Goal: Information Seeking & Learning: Learn about a topic

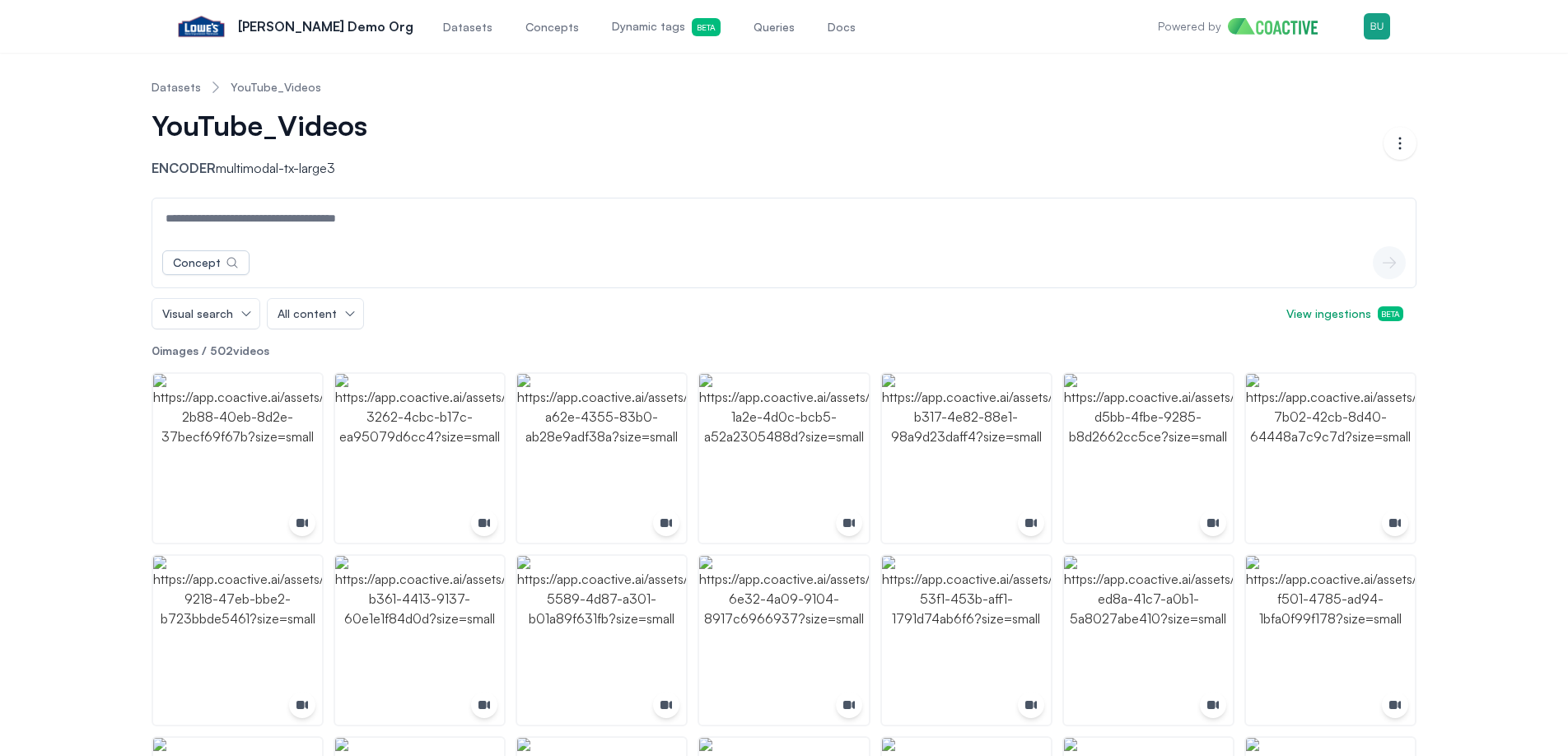
click at [170, 90] on link "Datasets" at bounding box center [175, 87] width 50 height 17
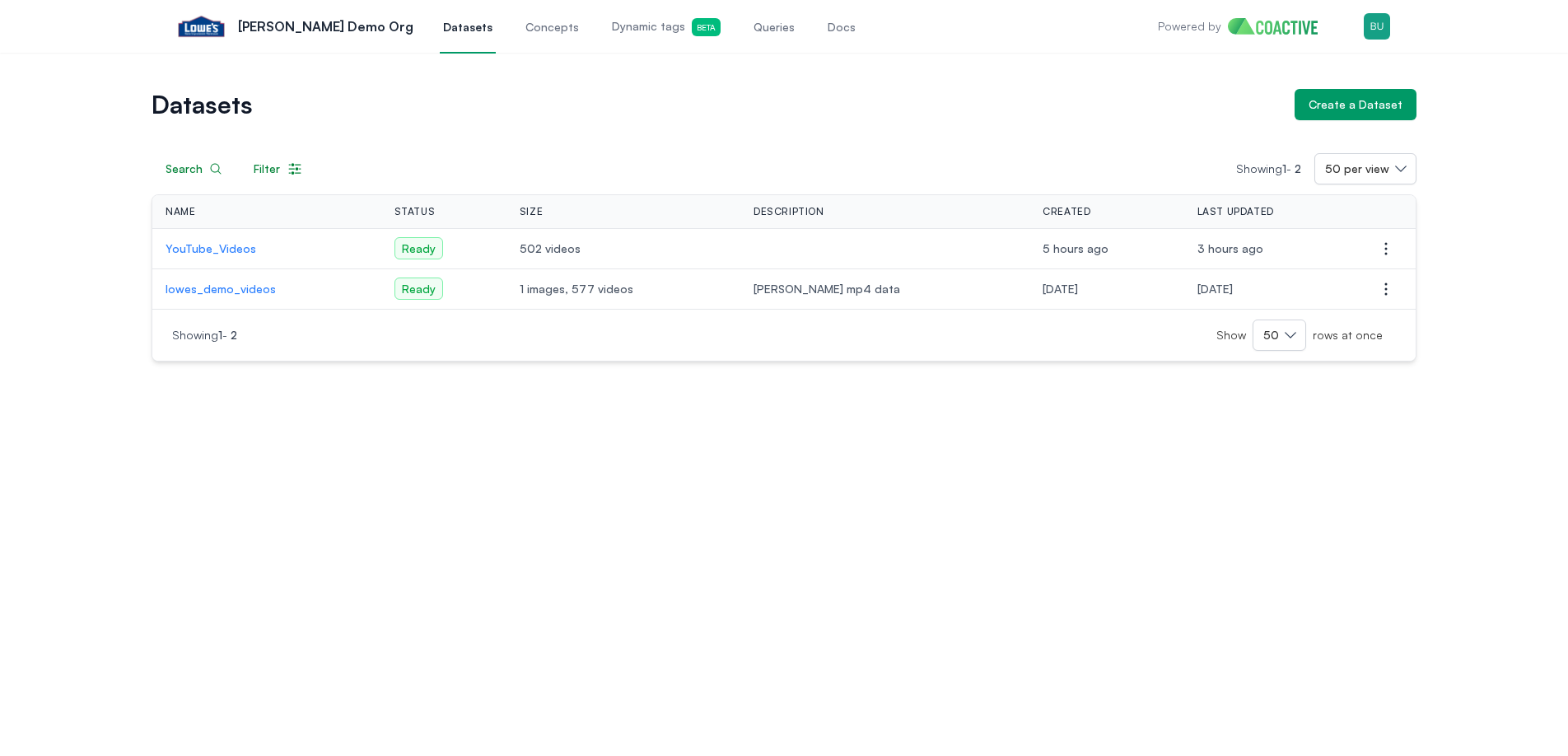
click at [319, 386] on div "Datasets Create a Dataset Search Filter Showing 1 - 2 50 per view Name Status S…" at bounding box center [784, 404] width 1568 height 703
click at [232, 249] on p "YouTube_Videos" at bounding box center [267, 248] width 203 height 17
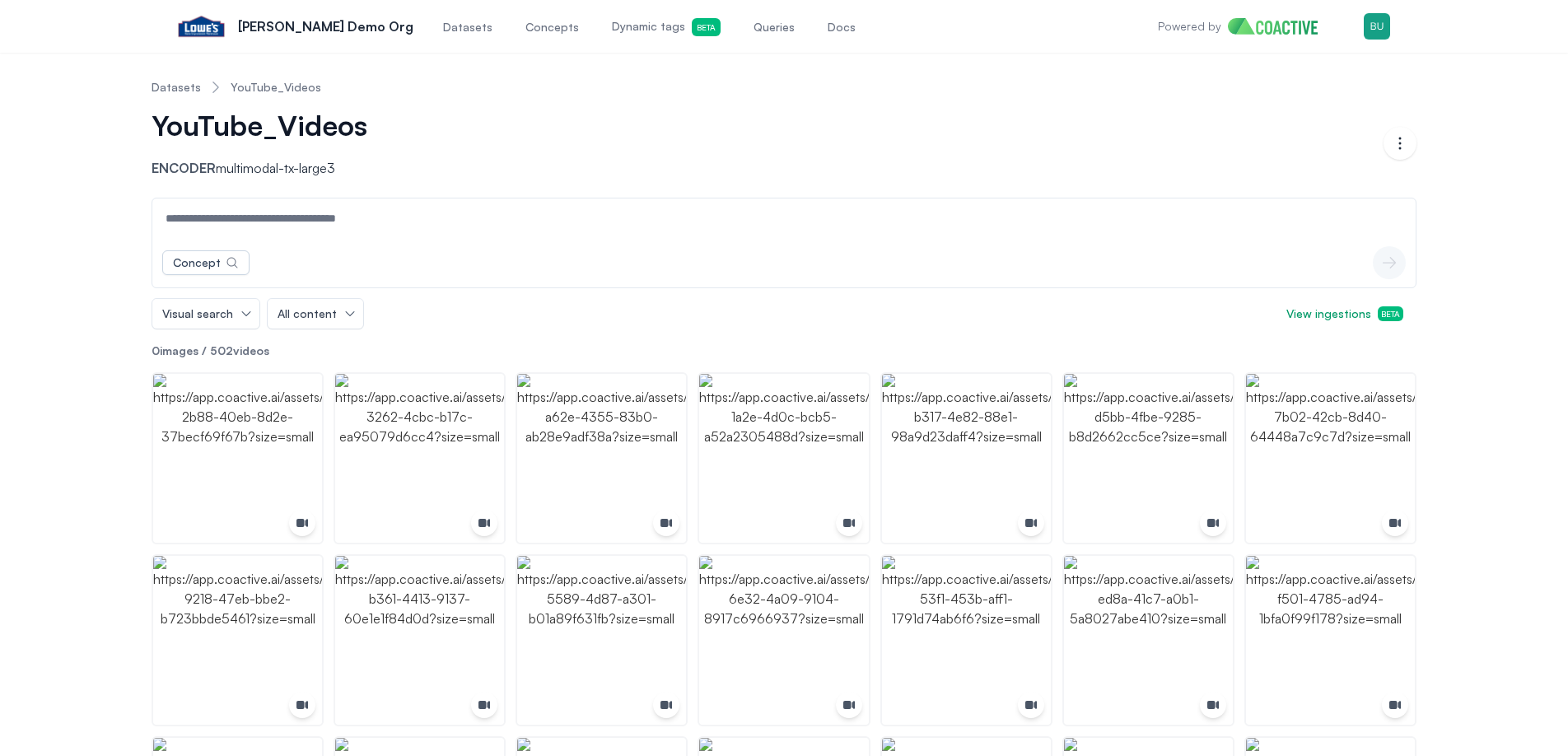
drag, startPoint x: 292, startPoint y: 353, endPoint x: 158, endPoint y: 349, distance: 134.1
click at [165, 343] on p "0 images / 502 videos" at bounding box center [784, 351] width 1265 height 17
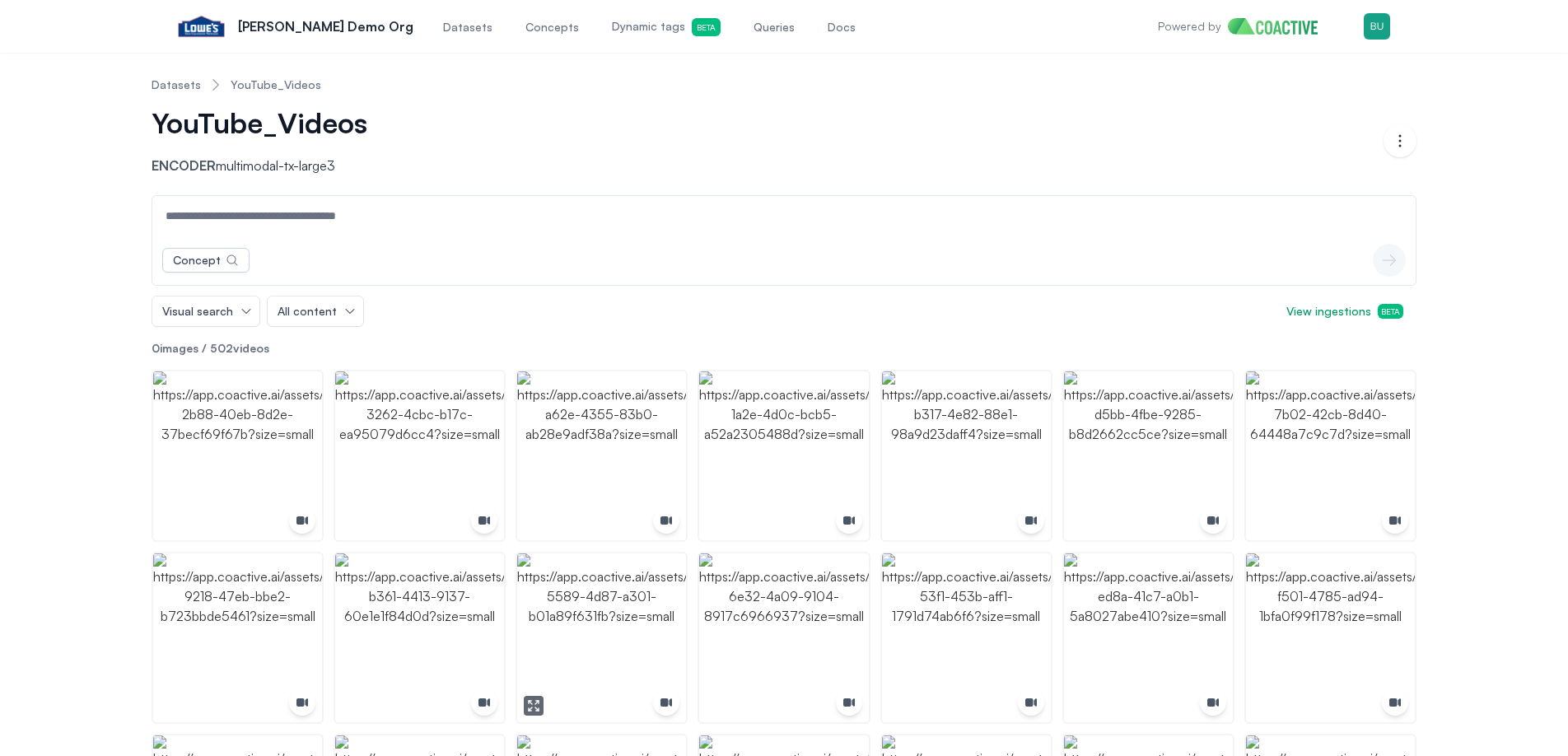
scroll to position [3, 0]
drag, startPoint x: 109, startPoint y: 258, endPoint x: 109, endPoint y: 308, distance: 50.0
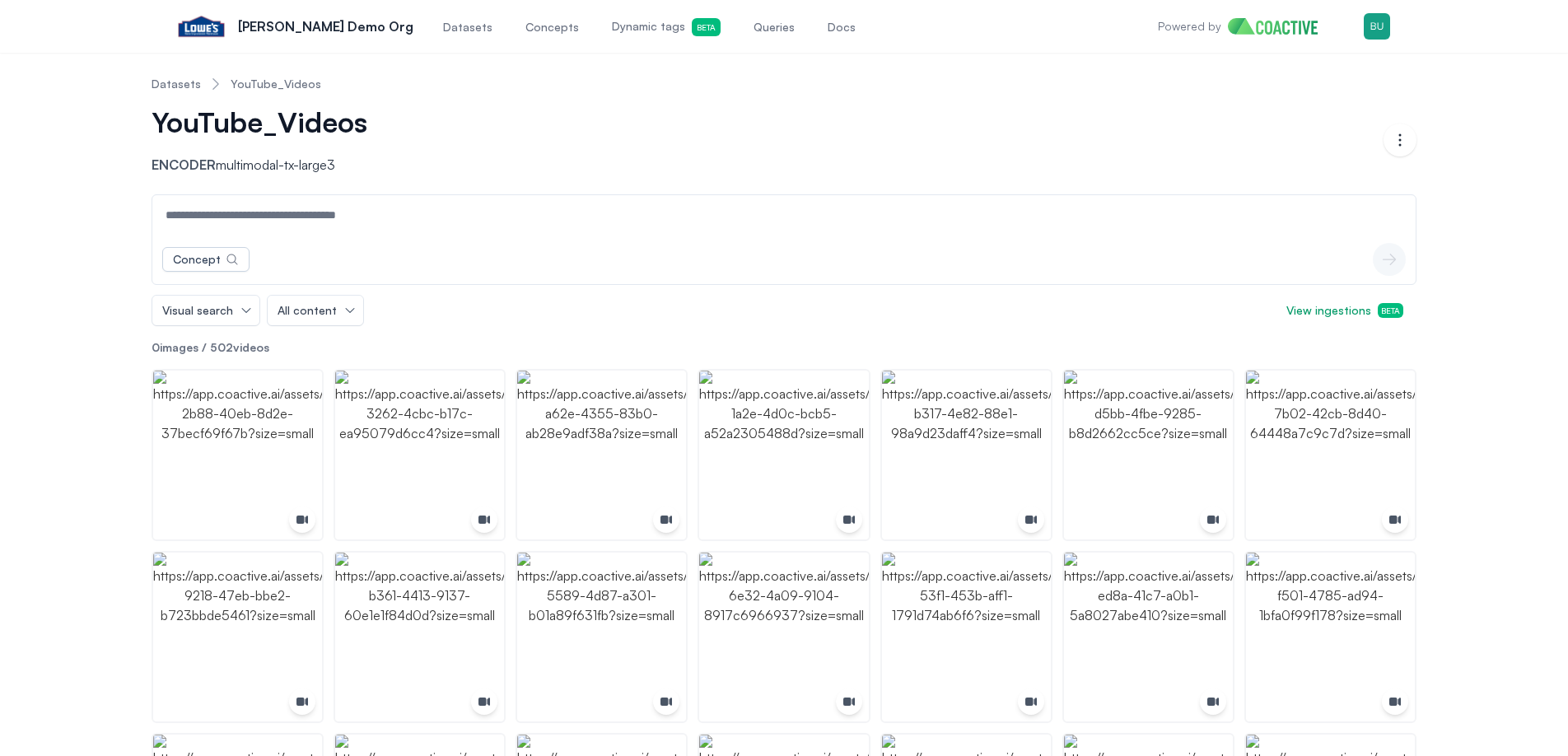
drag, startPoint x: 95, startPoint y: 347, endPoint x: 97, endPoint y: 324, distance: 23.1
drag, startPoint x: 101, startPoint y: 259, endPoint x: 103, endPoint y: 324, distance: 65.0
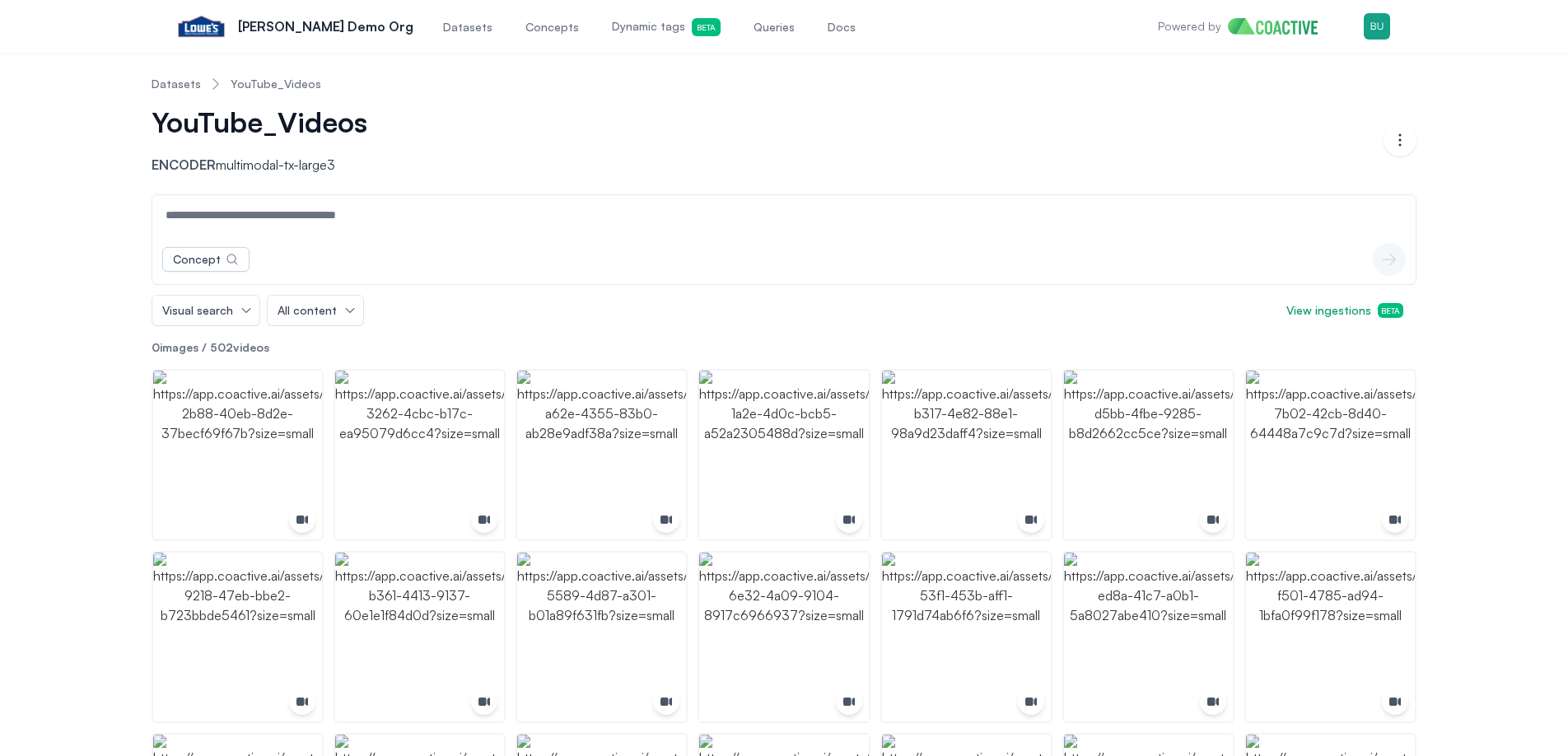
click at [163, 582] on img "button" at bounding box center [237, 636] width 169 height 169
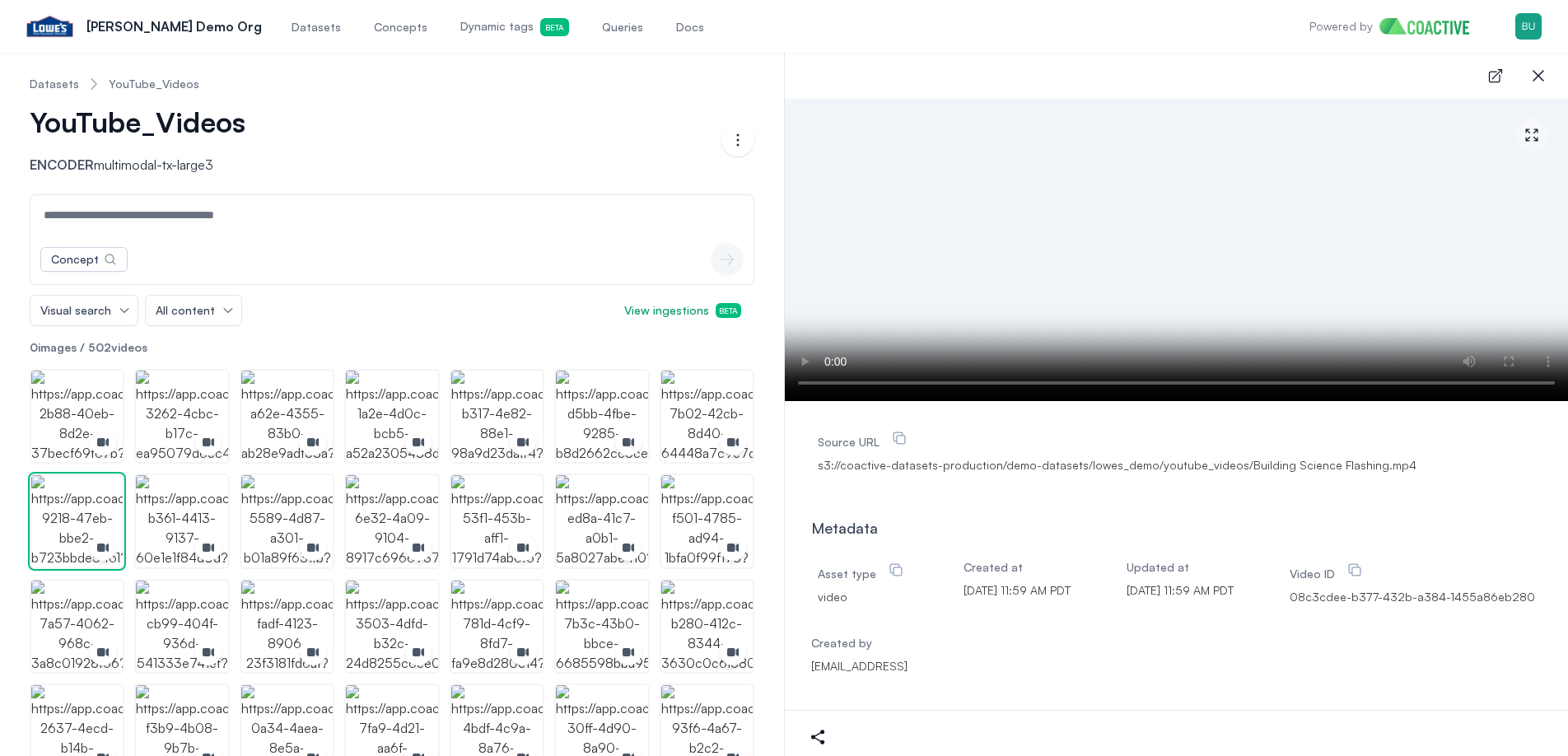
click at [1279, 40] on div "Open main menu [PERSON_NAME] Demo Org Datasets Concepts Dynamic tags Beta Queri…" at bounding box center [784, 26] width 1515 height 53
click at [1252, 61] on div "open-details close-sidebar" at bounding box center [1176, 75] width 784 height 46
click at [1232, 83] on div "open-details close-sidebar" at bounding box center [1176, 75] width 784 height 46
click at [1177, 66] on div "open-details close-sidebar" at bounding box center [1176, 75] width 784 height 46
click at [1176, 63] on div "open-details close-sidebar" at bounding box center [1176, 75] width 784 height 46
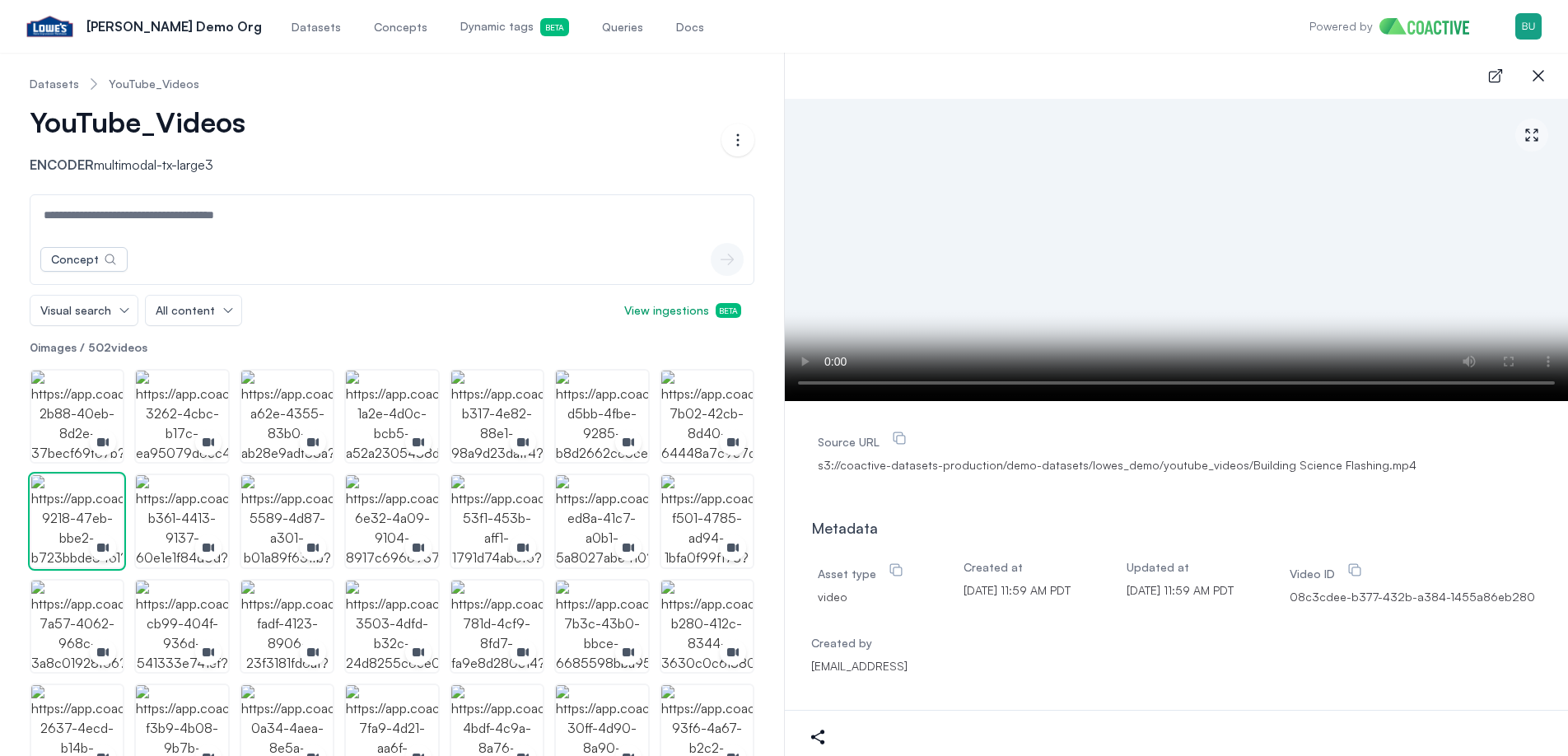
click at [1184, 50] on div "Open main menu [PERSON_NAME] Demo Org Datasets Concepts Dynamic tags Beta Queri…" at bounding box center [784, 26] width 1515 height 53
click at [996, 37] on div "Open main menu [PERSON_NAME] Demo Org Datasets Concepts Dynamic tags Beta Queri…" at bounding box center [784, 26] width 1515 height 53
click at [647, 72] on nav "Datasets YouTube_Videos" at bounding box center [392, 84] width 725 height 43
drag, startPoint x: 682, startPoint y: 59, endPoint x: 728, endPoint y: 34, distance: 52.4
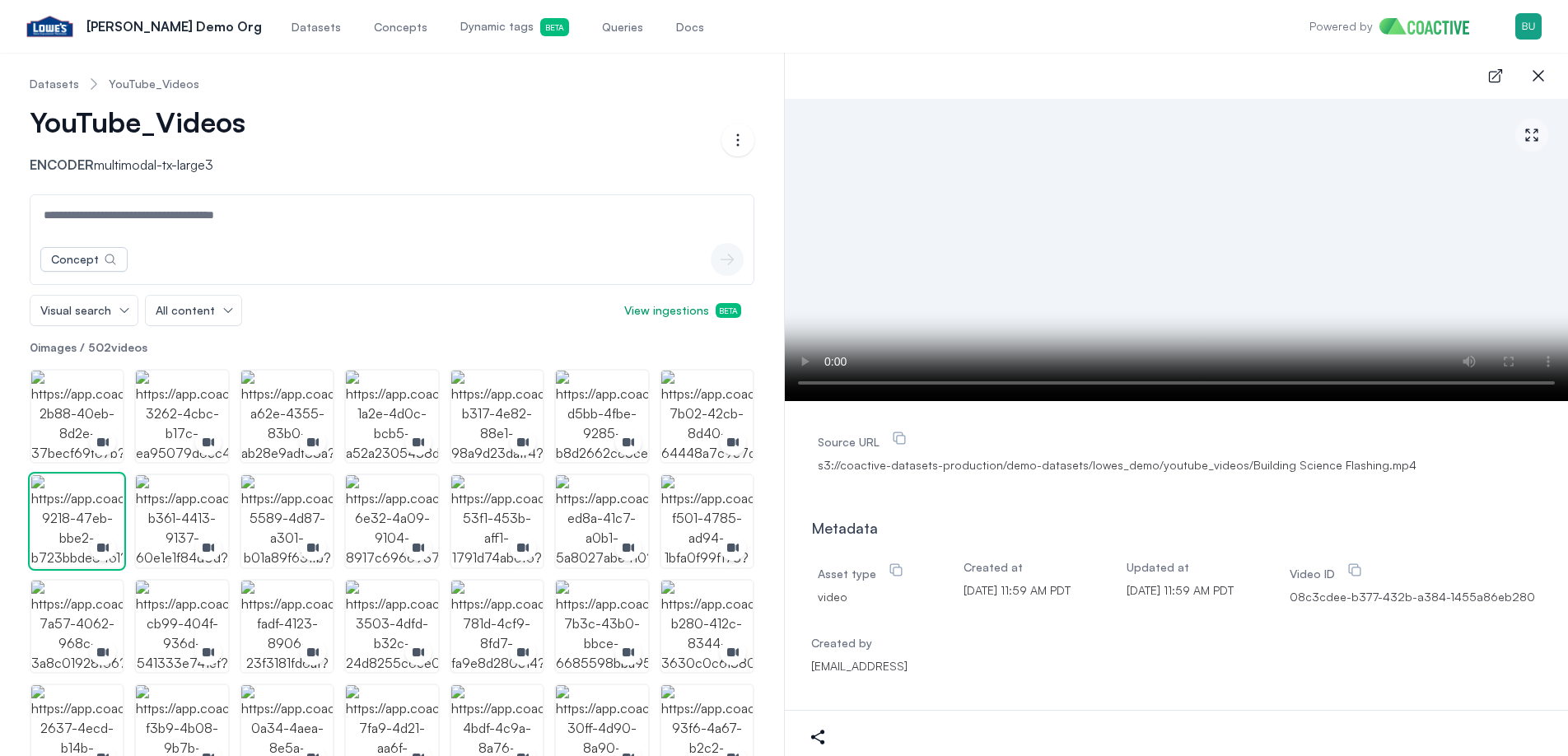
drag, startPoint x: 728, startPoint y: 34, endPoint x: 818, endPoint y: 32, distance: 90.0
click at [729, 34] on div "Open main menu [PERSON_NAME] Demo Org Datasets Concepts Dynamic tags Beta Queri…" at bounding box center [784, 26] width 1515 height 53
drag, startPoint x: 820, startPoint y: 32, endPoint x: 835, endPoint y: 32, distance: 15.0
click at [820, 32] on div "Open main menu [PERSON_NAME] Demo Org Datasets Concepts Dynamic tags Beta Queri…" at bounding box center [784, 26] width 1515 height 53
drag, startPoint x: 921, startPoint y: 29, endPoint x: 931, endPoint y: 29, distance: 10.0
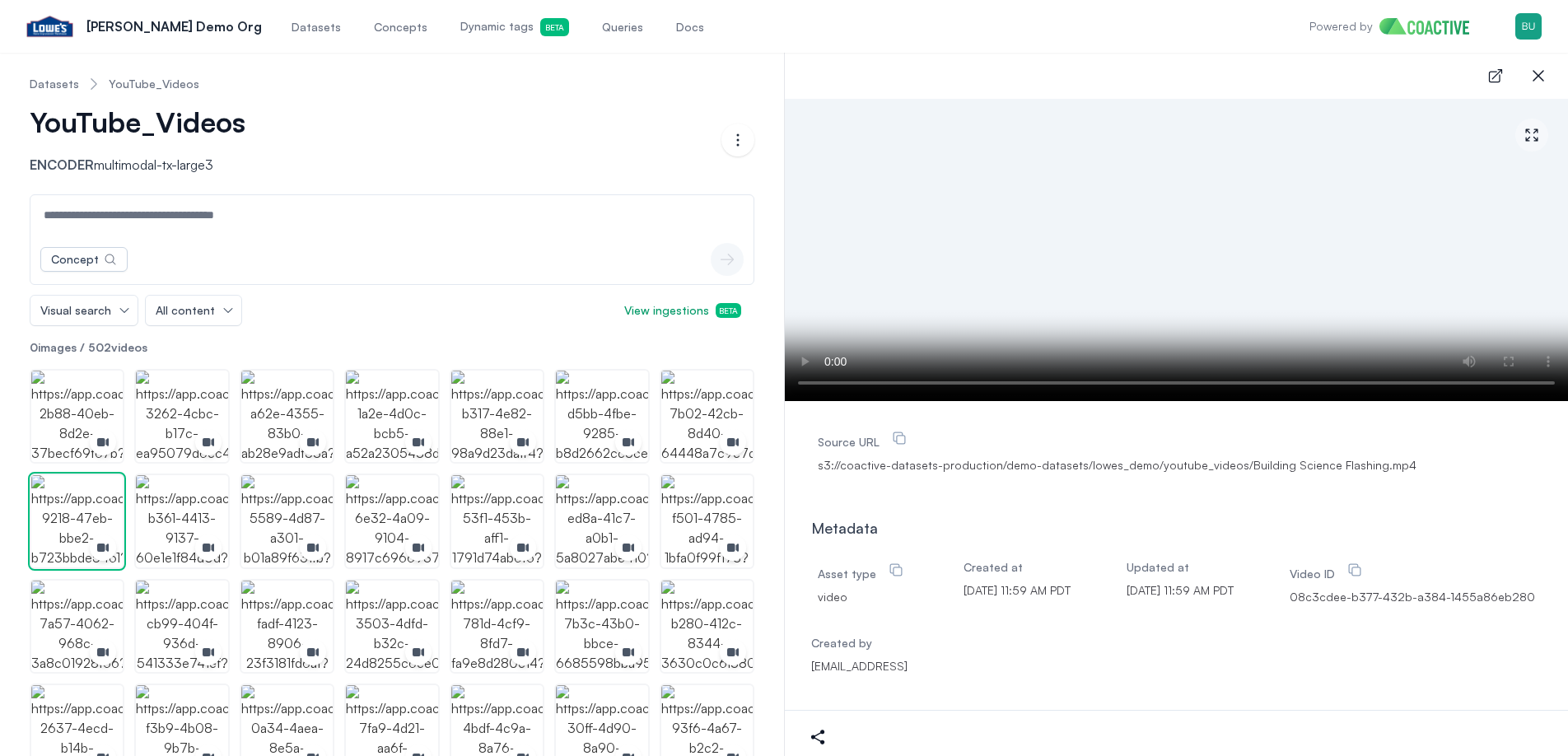
click at [923, 29] on div "Open main menu [PERSON_NAME] Demo Org Datasets Concepts Dynamic tags Beta Queri…" at bounding box center [784, 26] width 1515 height 53
click at [990, 28] on div "Open main menu [PERSON_NAME] Demo Org Datasets Concepts Dynamic tags Beta Queri…" at bounding box center [784, 26] width 1515 height 53
click at [877, 29] on div "Open main menu [PERSON_NAME] Demo Org Datasets Concepts Dynamic tags Beta Queri…" at bounding box center [784, 26] width 1515 height 53
drag, startPoint x: 963, startPoint y: 34, endPoint x: 1076, endPoint y: 40, distance: 113.2
click at [966, 36] on div "Open main menu [PERSON_NAME] Demo Org Datasets Concepts Dynamic tags Beta Queri…" at bounding box center [784, 26] width 1515 height 53
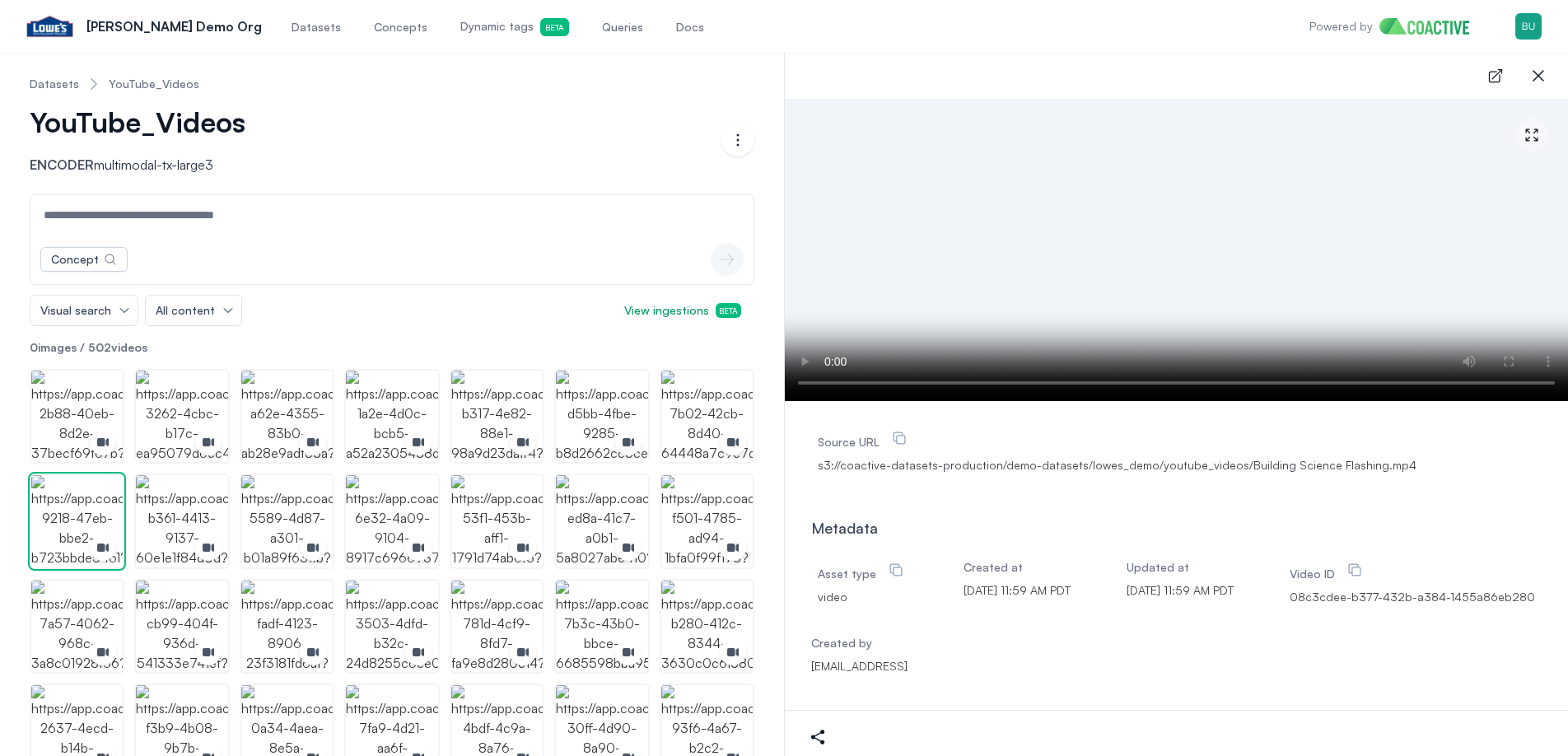
drag, startPoint x: 1076, startPoint y: 40, endPoint x: 1128, endPoint y: 33, distance: 52.5
click at [1081, 40] on div "Open main menu [PERSON_NAME] Demo Org Datasets Concepts Dynamic tags Beta Queri…" at bounding box center [784, 26] width 1515 height 53
drag, startPoint x: 1154, startPoint y: 28, endPoint x: 1243, endPoint y: 19, distance: 89.5
click at [1173, 27] on div "Open main menu [PERSON_NAME] Demo Org Datasets Concepts Dynamic tags Beta Queri…" at bounding box center [784, 26] width 1515 height 53
click at [1243, 18] on div "Open main menu [PERSON_NAME] Demo Org Datasets Concepts Dynamic tags Beta Queri…" at bounding box center [784, 26] width 1515 height 53
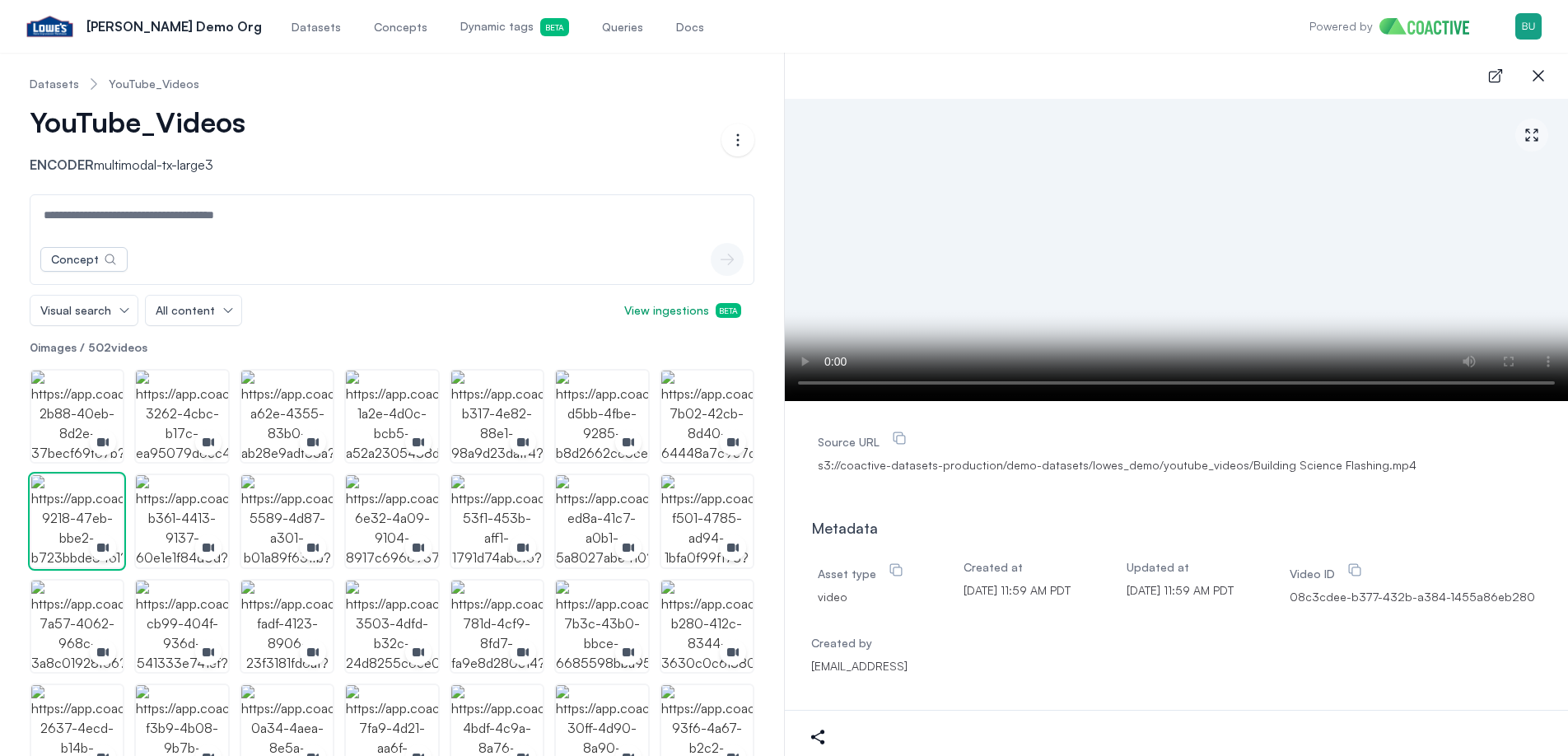
click at [1267, 19] on div "Open main menu [PERSON_NAME] Demo Org Datasets Concepts Dynamic tags Beta Queri…" at bounding box center [784, 26] width 1515 height 53
drag, startPoint x: 1172, startPoint y: 26, endPoint x: 1128, endPoint y: 29, distance: 44.1
click at [1163, 27] on div "Open main menu [PERSON_NAME] Demo Org Datasets Concepts Dynamic tags Beta Queri…" at bounding box center [784, 26] width 1515 height 53
click at [1053, 31] on div "Open main menu [PERSON_NAME] Demo Org Datasets Concepts Dynamic tags Beta Queri…" at bounding box center [784, 26] width 1515 height 53
drag, startPoint x: 974, startPoint y: 33, endPoint x: 927, endPoint y: 31, distance: 47.0
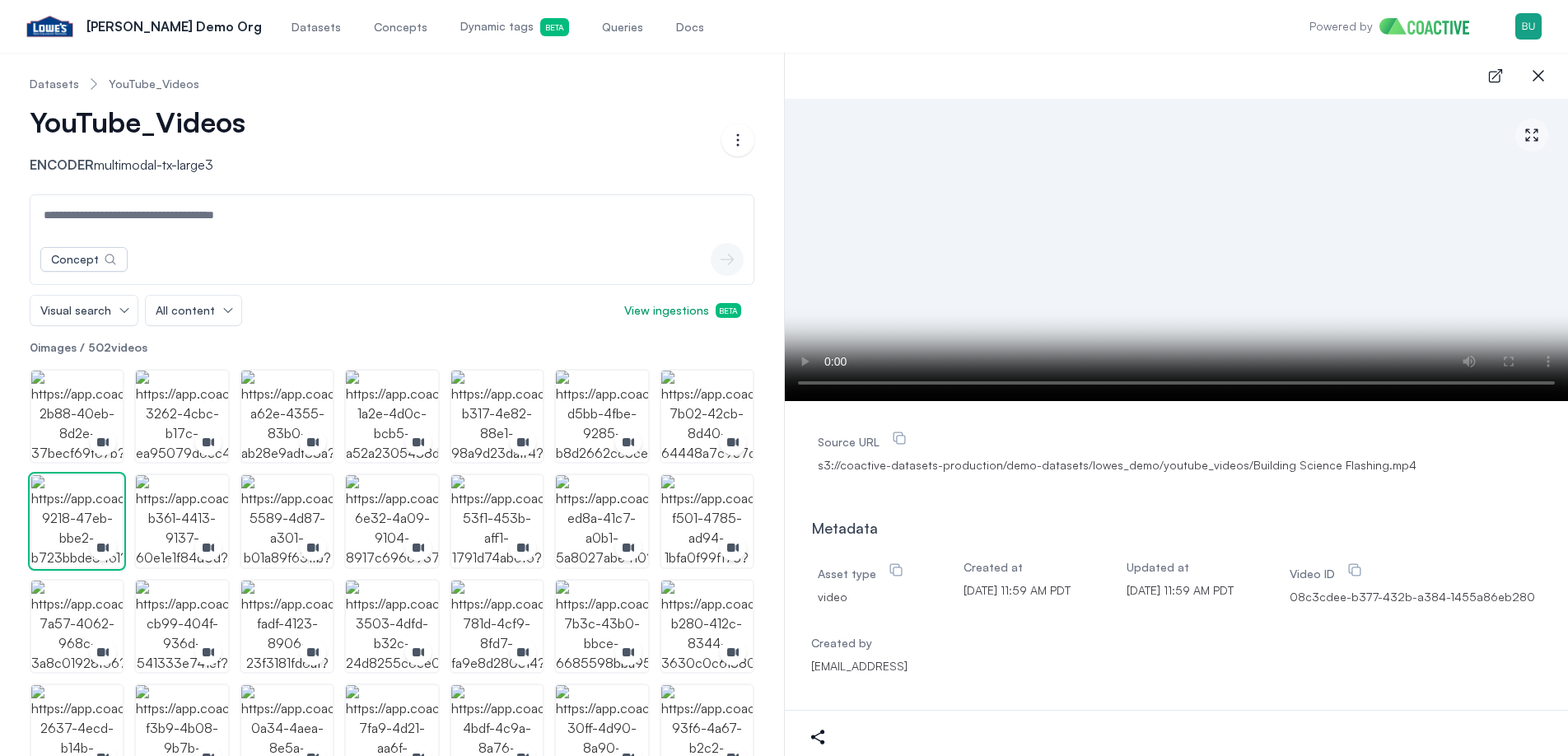
click at [972, 33] on div "Open main menu [PERSON_NAME] Demo Org Datasets Concepts Dynamic tags Beta Queri…" at bounding box center [784, 26] width 1515 height 53
drag, startPoint x: 927, startPoint y: 31, endPoint x: 866, endPoint y: 29, distance: 61.0
click at [924, 31] on div "Open main menu [PERSON_NAME] Demo Org Datasets Concepts Dynamic tags Beta Queri…" at bounding box center [784, 26] width 1515 height 53
drag, startPoint x: 866, startPoint y: 29, endPoint x: 836, endPoint y: 29, distance: 30.0
click at [862, 29] on div "Open main menu [PERSON_NAME] Demo Org Datasets Concepts Dynamic tags Beta Queri…" at bounding box center [784, 26] width 1515 height 53
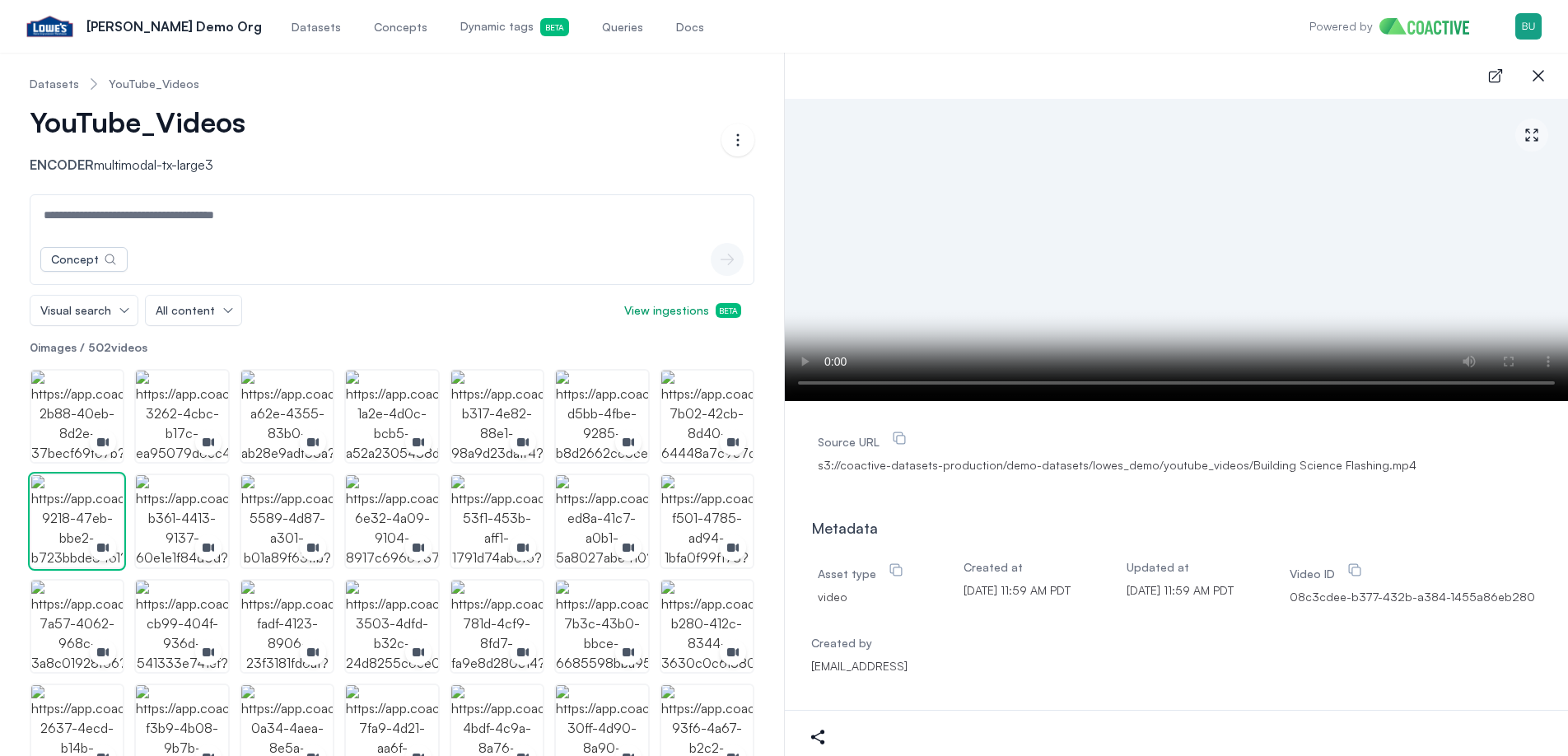
click at [751, 30] on div "Open main menu [PERSON_NAME] Demo Org Datasets Concepts Dynamic tags Beta Queri…" at bounding box center [784, 26] width 1515 height 53
drag, startPoint x: 714, startPoint y: 31, endPoint x: 681, endPoint y: 31, distance: 33.0
click at [714, 31] on div "Open main menu [PERSON_NAME] Demo Org Datasets Concepts Dynamic tags Beta Queri…" at bounding box center [784, 26] width 1515 height 53
drag, startPoint x: 681, startPoint y: 31, endPoint x: 635, endPoint y: 32, distance: 46.0
click at [672, 31] on div "Open main menu [PERSON_NAME] Demo Org Datasets Concepts Dynamic tags Beta Queri…" at bounding box center [784, 26] width 1515 height 53
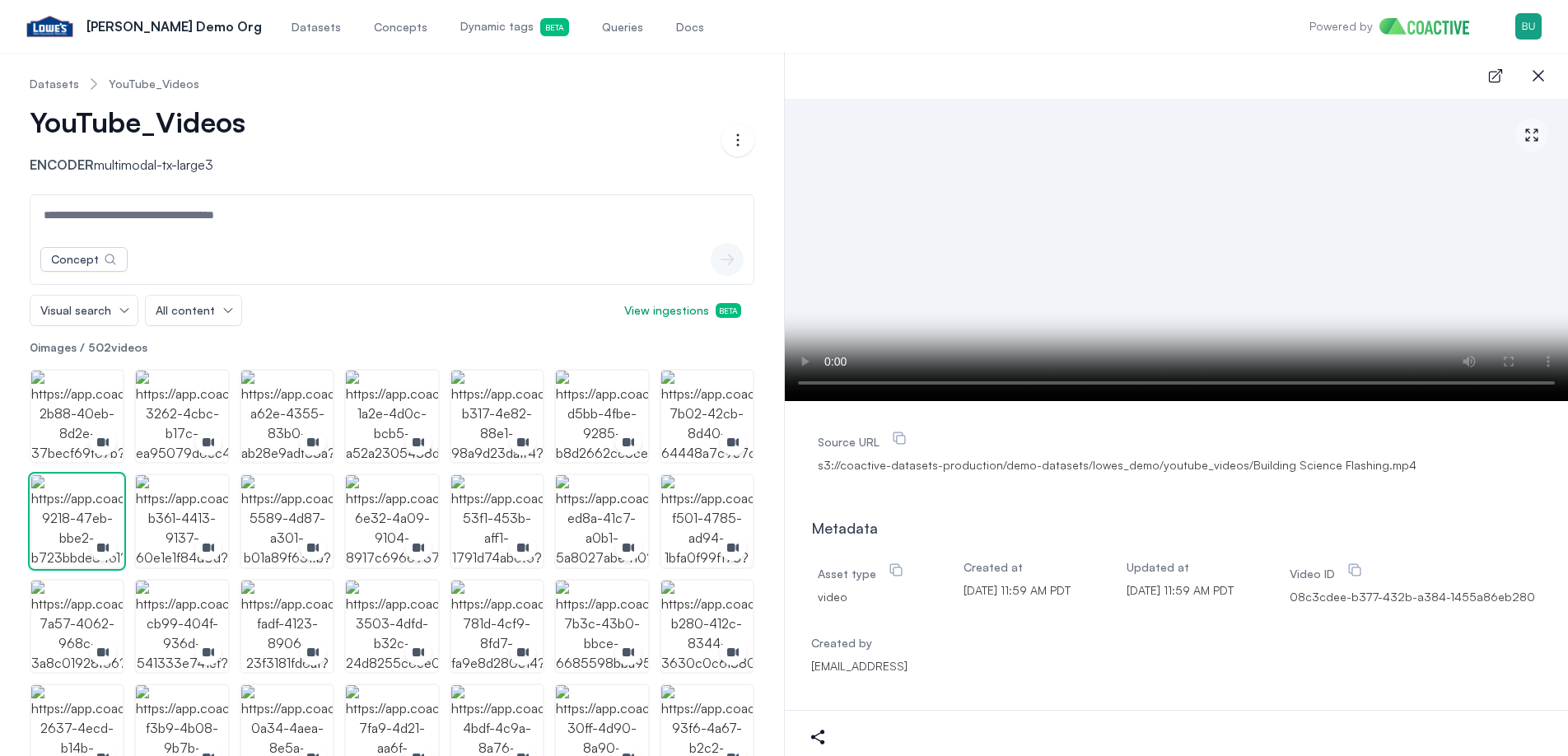
click at [777, 42] on div "Open main menu [PERSON_NAME] Demo Org Datasets Concepts Dynamic tags Beta Queri…" at bounding box center [784, 26] width 1515 height 53
click at [879, 43] on div "Open main menu [PERSON_NAME] Demo Org Datasets Concepts Dynamic tags Beta Queri…" at bounding box center [784, 26] width 1515 height 53
drag, startPoint x: 1063, startPoint y: 39, endPoint x: 1074, endPoint y: 40, distance: 11.0
click at [1065, 39] on div "Open main menu [PERSON_NAME] Demo Org Datasets Concepts Dynamic tags Beta Queri…" at bounding box center [784, 26] width 1515 height 53
drag, startPoint x: 1124, startPoint y: 40, endPoint x: 1089, endPoint y: 43, distance: 35.1
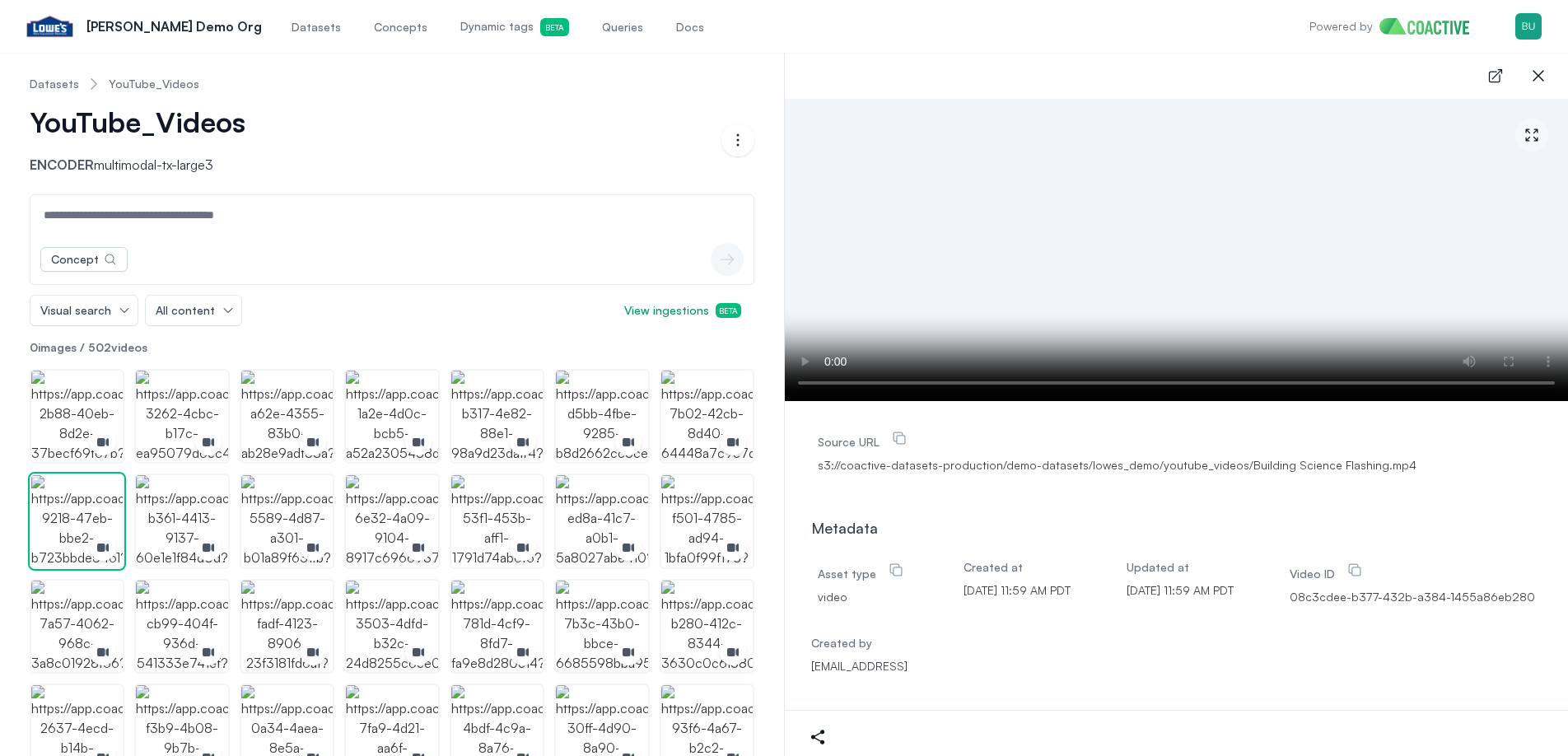
click at [1124, 40] on div "Open main menu [PERSON_NAME] Demo Org Datasets Concepts Dynamic tags Beta Queri…" at bounding box center [784, 26] width 1515 height 53
click at [1054, 40] on div "Open main menu [PERSON_NAME] Demo Org Datasets Concepts Dynamic tags Beta Queri…" at bounding box center [784, 26] width 1515 height 53
click at [993, 40] on div "Open main menu [PERSON_NAME] Demo Org Datasets Concepts Dynamic tags Beta Queri…" at bounding box center [784, 26] width 1515 height 53
drag, startPoint x: 962, startPoint y: 40, endPoint x: 951, endPoint y: 40, distance: 11.0
click at [961, 40] on div "Open main menu [PERSON_NAME] Demo Org Datasets Concepts Dynamic tags Beta Queri…" at bounding box center [784, 26] width 1515 height 53
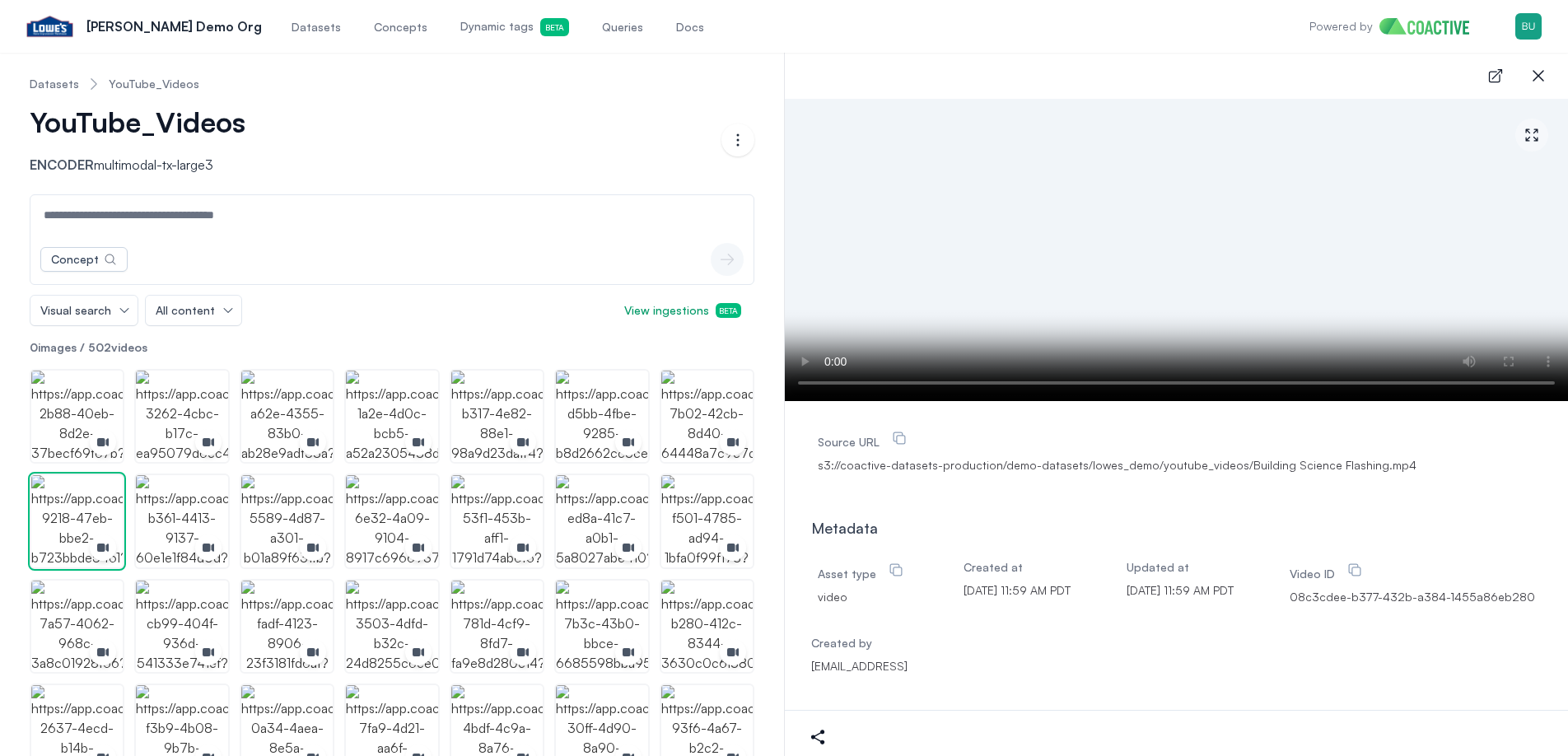
drag, startPoint x: 900, startPoint y: 38, endPoint x: 880, endPoint y: 37, distance: 20.0
click at [897, 38] on div "Open main menu [PERSON_NAME] Demo Org Datasets Concepts Dynamic tags Beta Queri…" at bounding box center [784, 26] width 1515 height 53
click at [863, 35] on div "Open main menu [PERSON_NAME] Demo Org Datasets Concepts Dynamic tags Beta Queri…" at bounding box center [784, 26] width 1515 height 53
click at [825, 36] on div "Open main menu [PERSON_NAME] Demo Org Datasets Concepts Dynamic tags Beta Queri…" at bounding box center [784, 26] width 1515 height 53
drag, startPoint x: 786, startPoint y: 35, endPoint x: 775, endPoint y: 35, distance: 11.0
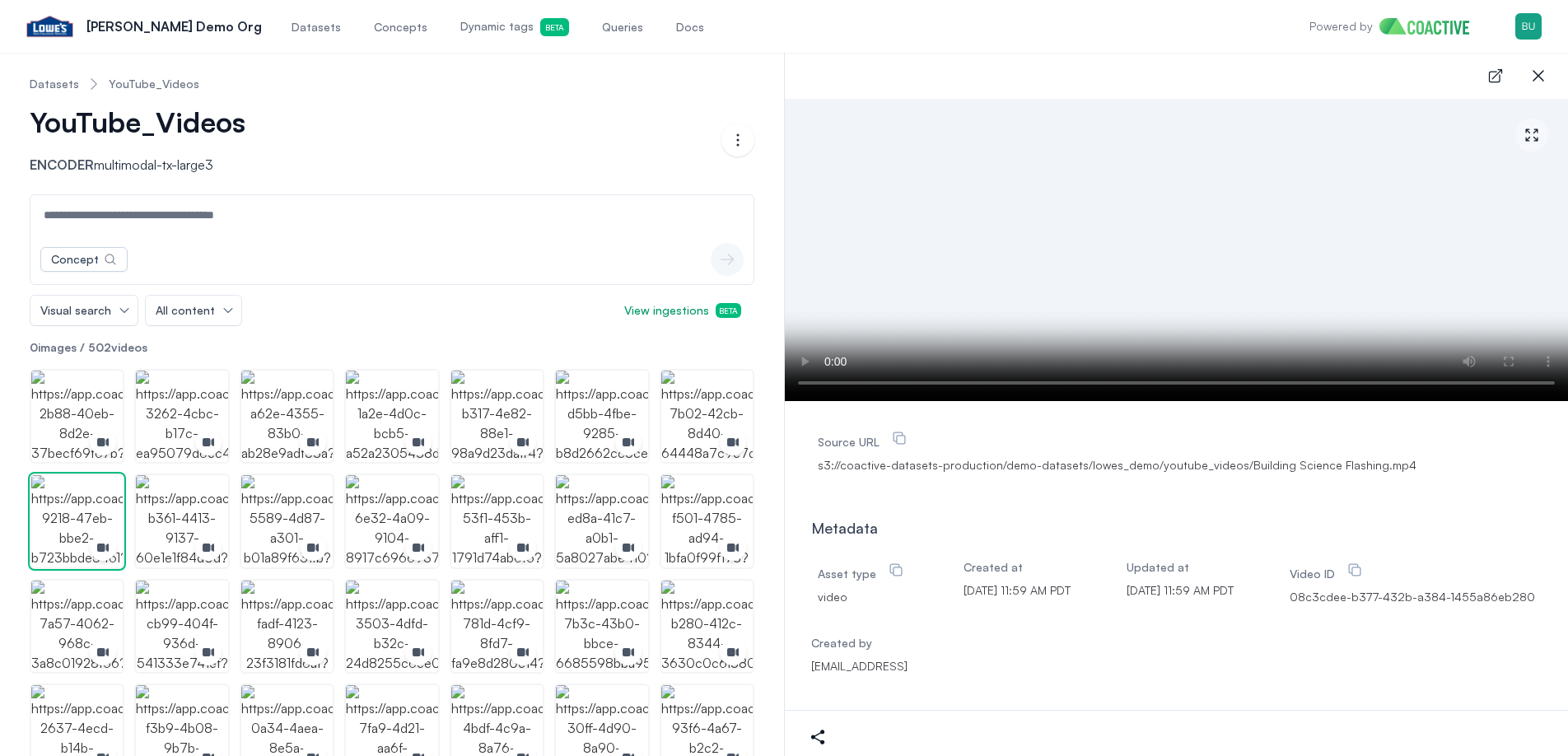
click at [786, 35] on div "Open main menu [PERSON_NAME] Demo Org Datasets Concepts Dynamic tags Beta Queri…" at bounding box center [784, 26] width 1515 height 53
click at [775, 35] on div "Open main menu [PERSON_NAME] Demo Org Datasets Concepts Dynamic tags Beta Queri…" at bounding box center [784, 26] width 1515 height 53
click at [747, 34] on div "Open main menu [PERSON_NAME] Demo Org Datasets Concepts Dynamic tags Beta Queri…" at bounding box center [784, 26] width 1515 height 53
click at [768, 33] on div "Open main menu [PERSON_NAME] Demo Org Datasets Concepts Dynamic tags Beta Queri…" at bounding box center [784, 26] width 1515 height 53
click at [784, 24] on div "Open main menu [PERSON_NAME] Demo Org Datasets Concepts Dynamic tags Beta Queri…" at bounding box center [784, 26] width 1515 height 53
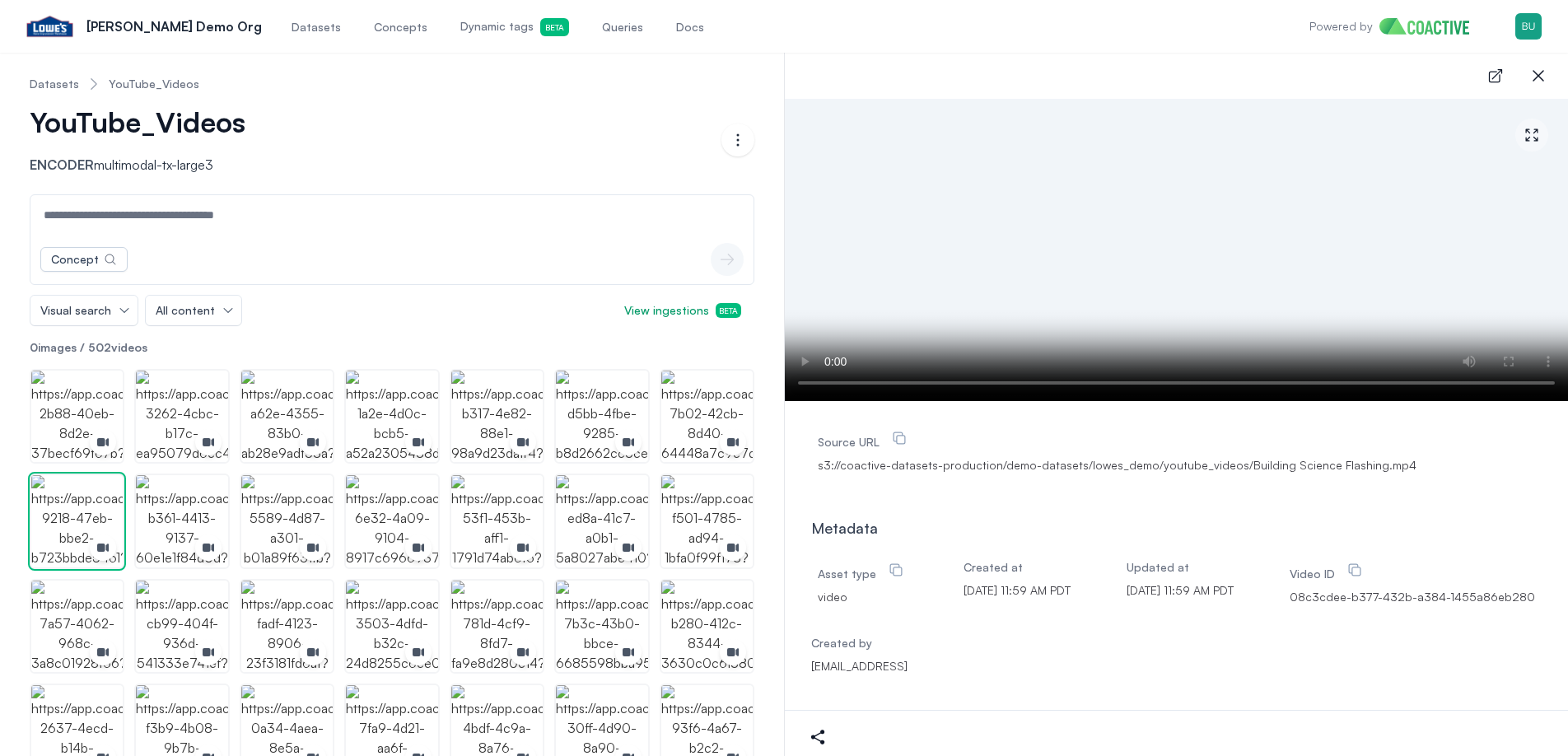
click at [766, 27] on div "Open main menu [PERSON_NAME] Demo Org Datasets Concepts Dynamic tags Beta Queri…" at bounding box center [784, 26] width 1515 height 53
drag, startPoint x: 761, startPoint y: 29, endPoint x: 783, endPoint y: 32, distance: 22.2
click at [776, 31] on div "Open main menu [PERSON_NAME] Demo Org Datasets Concepts Dynamic tags Beta Queri…" at bounding box center [784, 26] width 1515 height 53
drag, startPoint x: 783, startPoint y: 32, endPoint x: 846, endPoint y: 33, distance: 63.0
click at [784, 32] on div "Open main menu [PERSON_NAME] Demo Org Datasets Concepts Dynamic tags Beta Queri…" at bounding box center [784, 26] width 1515 height 53
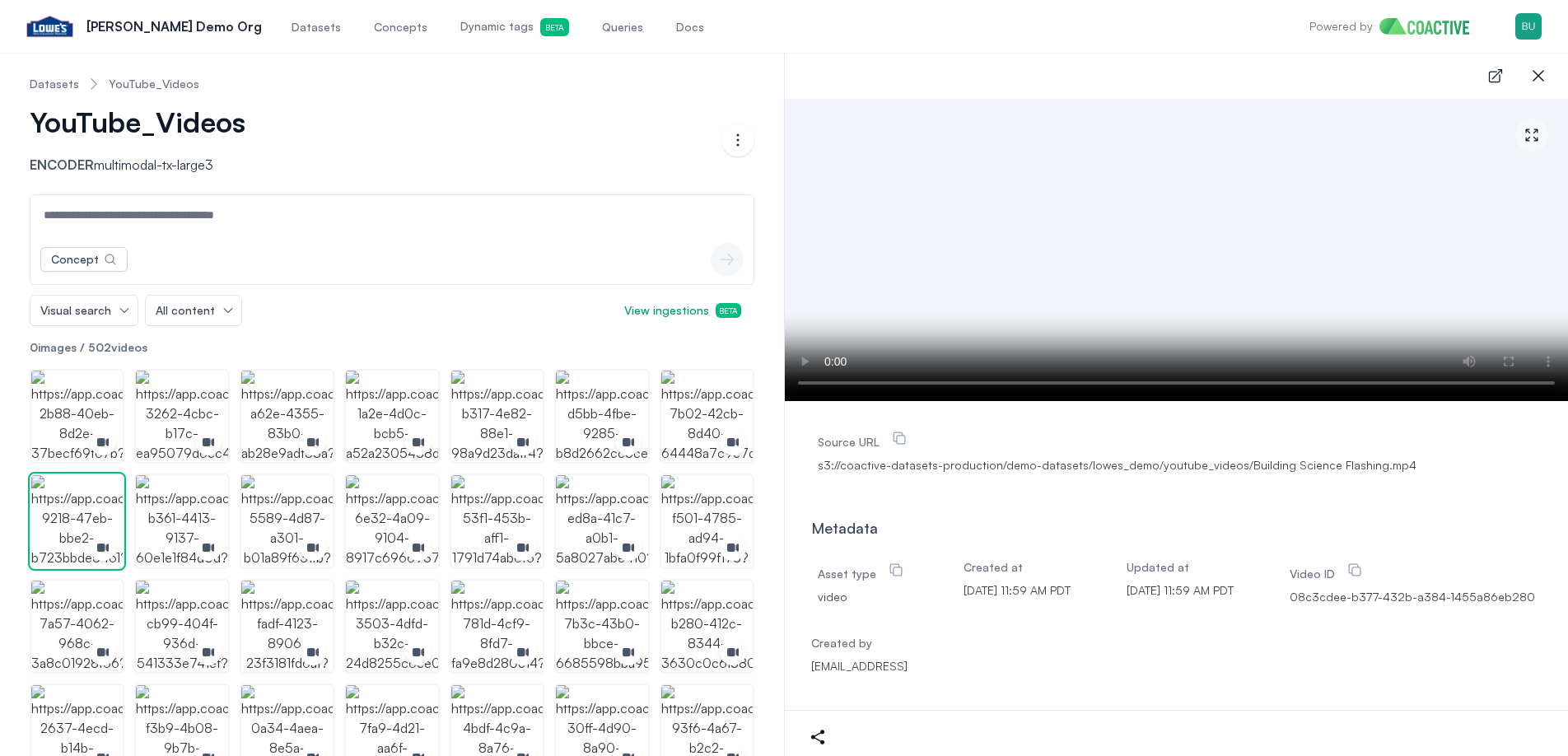
drag, startPoint x: 846, startPoint y: 33, endPoint x: 857, endPoint y: 34, distance: 11.0
click at [847, 33] on div "Open main menu [PERSON_NAME] Demo Org Datasets Concepts Dynamic tags Beta Queri…" at bounding box center [784, 26] width 1515 height 53
click at [933, 35] on div "Open main menu [PERSON_NAME] Demo Org Datasets Concepts Dynamic tags Beta Queri…" at bounding box center [784, 26] width 1515 height 53
click at [916, 35] on div "Open main menu [PERSON_NAME] Demo Org Datasets Concepts Dynamic tags Beta Queri…" at bounding box center [784, 26] width 1515 height 53
click at [907, 34] on div "Open main menu [PERSON_NAME] Demo Org Datasets Concepts Dynamic tags Beta Queri…" at bounding box center [784, 26] width 1515 height 53
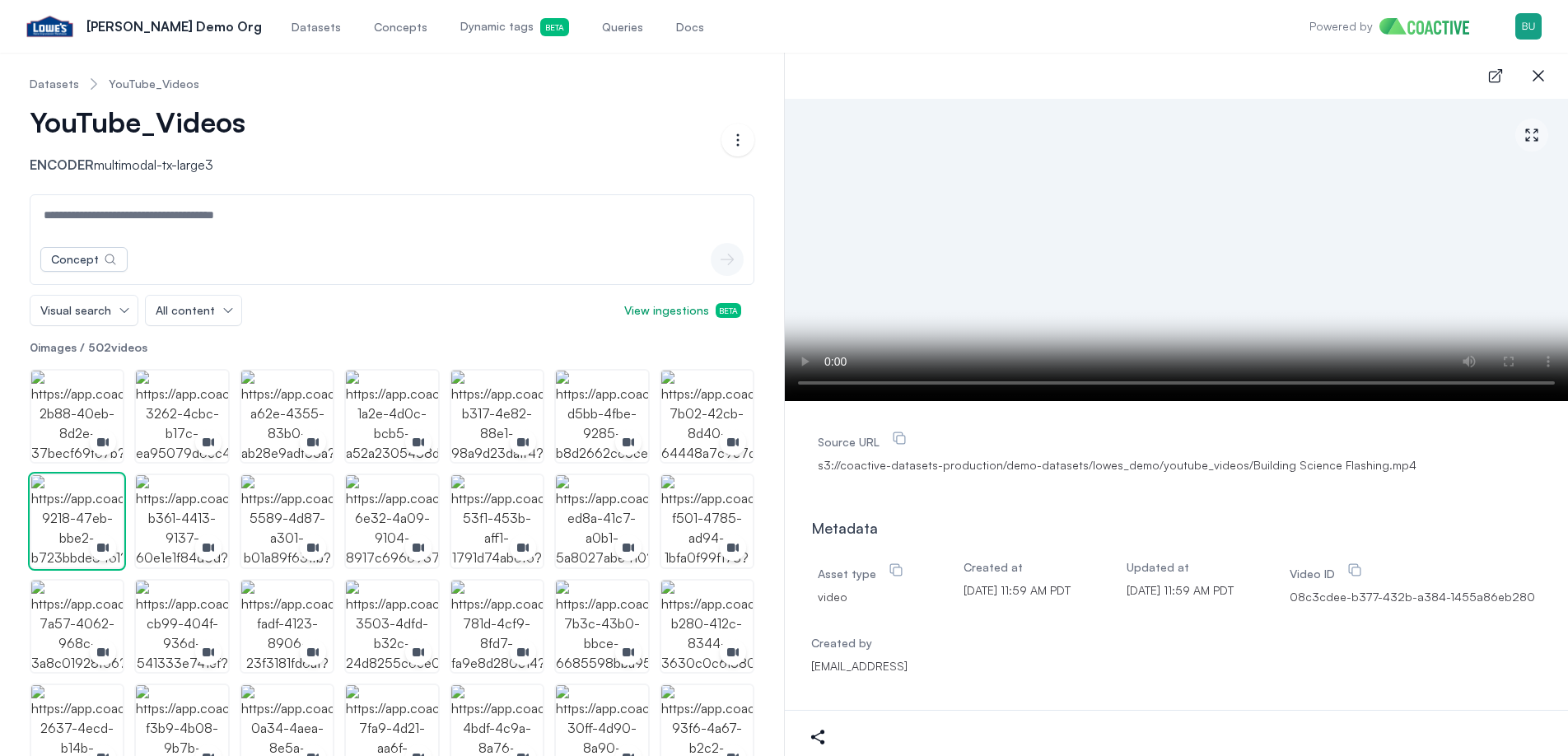
click at [897, 34] on div "Open main menu [PERSON_NAME] Demo Org Datasets Concepts Dynamic tags Beta Queri…" at bounding box center [784, 26] width 1515 height 53
click at [893, 33] on div "Open main menu [PERSON_NAME] Demo Org Datasets Concepts Dynamic tags Beta Queri…" at bounding box center [784, 26] width 1515 height 53
click at [882, 32] on div "Open main menu [PERSON_NAME] Demo Org Datasets Concepts Dynamic tags Beta Queri…" at bounding box center [784, 26] width 1515 height 53
click at [867, 30] on div "Open main menu [PERSON_NAME] Demo Org Datasets Concepts Dynamic tags Beta Queri…" at bounding box center [784, 26] width 1515 height 53
click at [831, 24] on div "Open main menu [PERSON_NAME] Demo Org Datasets Concepts Dynamic tags Beta Queri…" at bounding box center [784, 26] width 1515 height 53
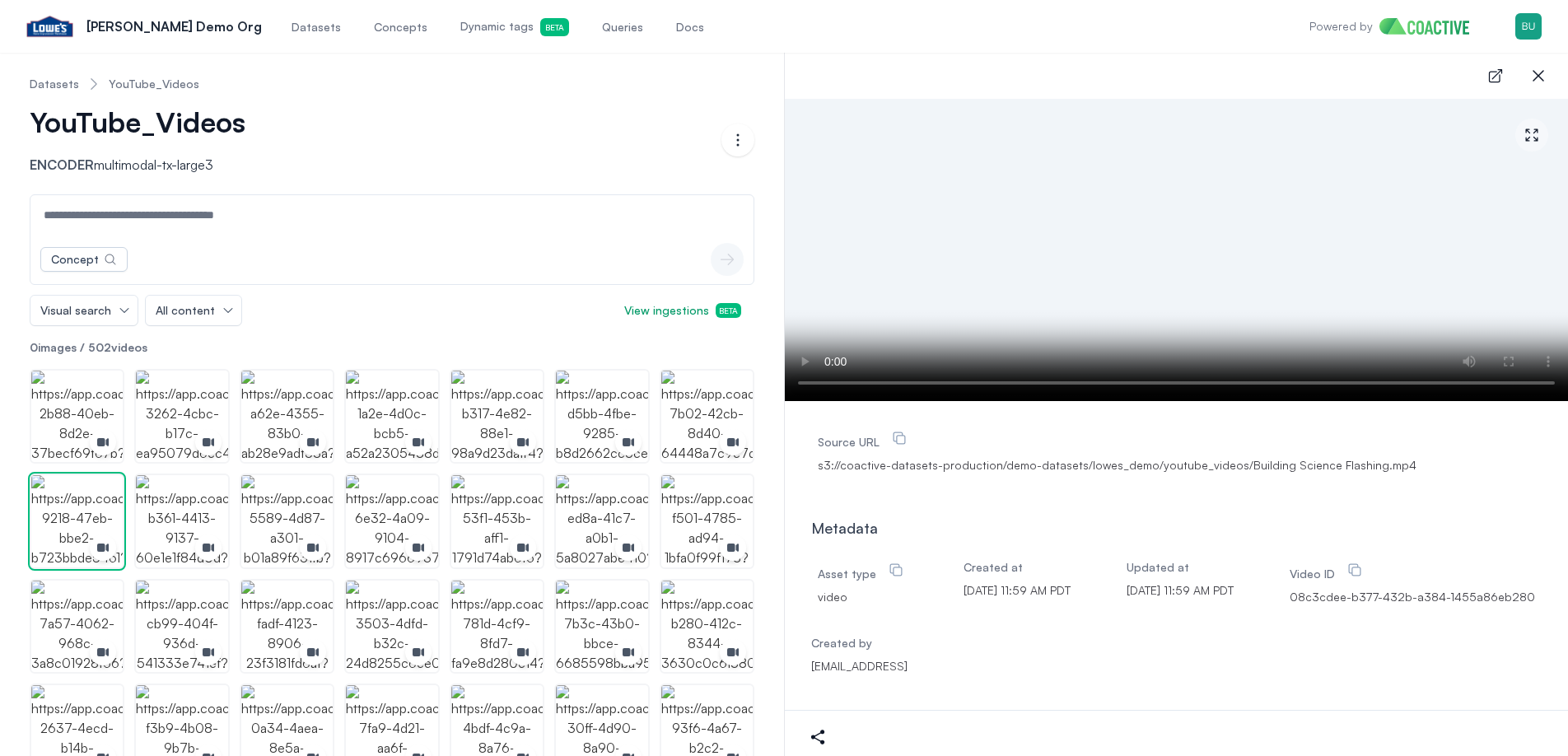
click at [819, 23] on div "Open main menu [PERSON_NAME] Demo Org Datasets Concepts Dynamic tags Beta Queri…" at bounding box center [784, 26] width 1515 height 53
click at [810, 24] on div "Open main menu [PERSON_NAME] Demo Org Datasets Concepts Dynamic tags Beta Queri…" at bounding box center [784, 26] width 1515 height 53
click at [794, 23] on div "Open main menu [PERSON_NAME] Demo Org Datasets Concepts Dynamic tags Beta Queri…" at bounding box center [784, 26] width 1515 height 53
click at [768, 19] on div "Open main menu [PERSON_NAME] Demo Org Datasets Concepts Dynamic tags Beta Queri…" at bounding box center [784, 26] width 1515 height 53
click at [1104, 253] on video at bounding box center [1176, 249] width 784 height 302
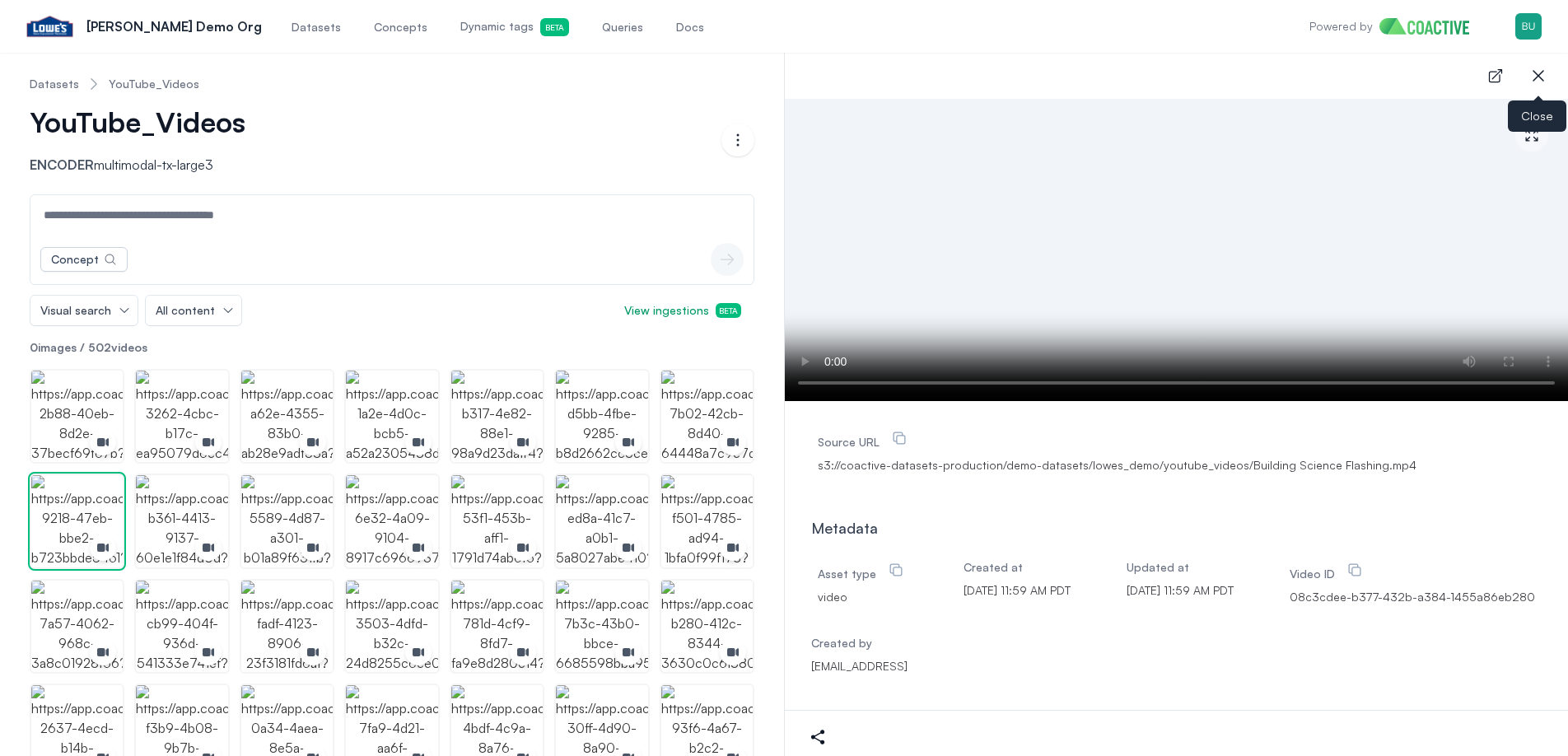
click at [1541, 72] on icon "button" at bounding box center [1538, 76] width 19 height 19
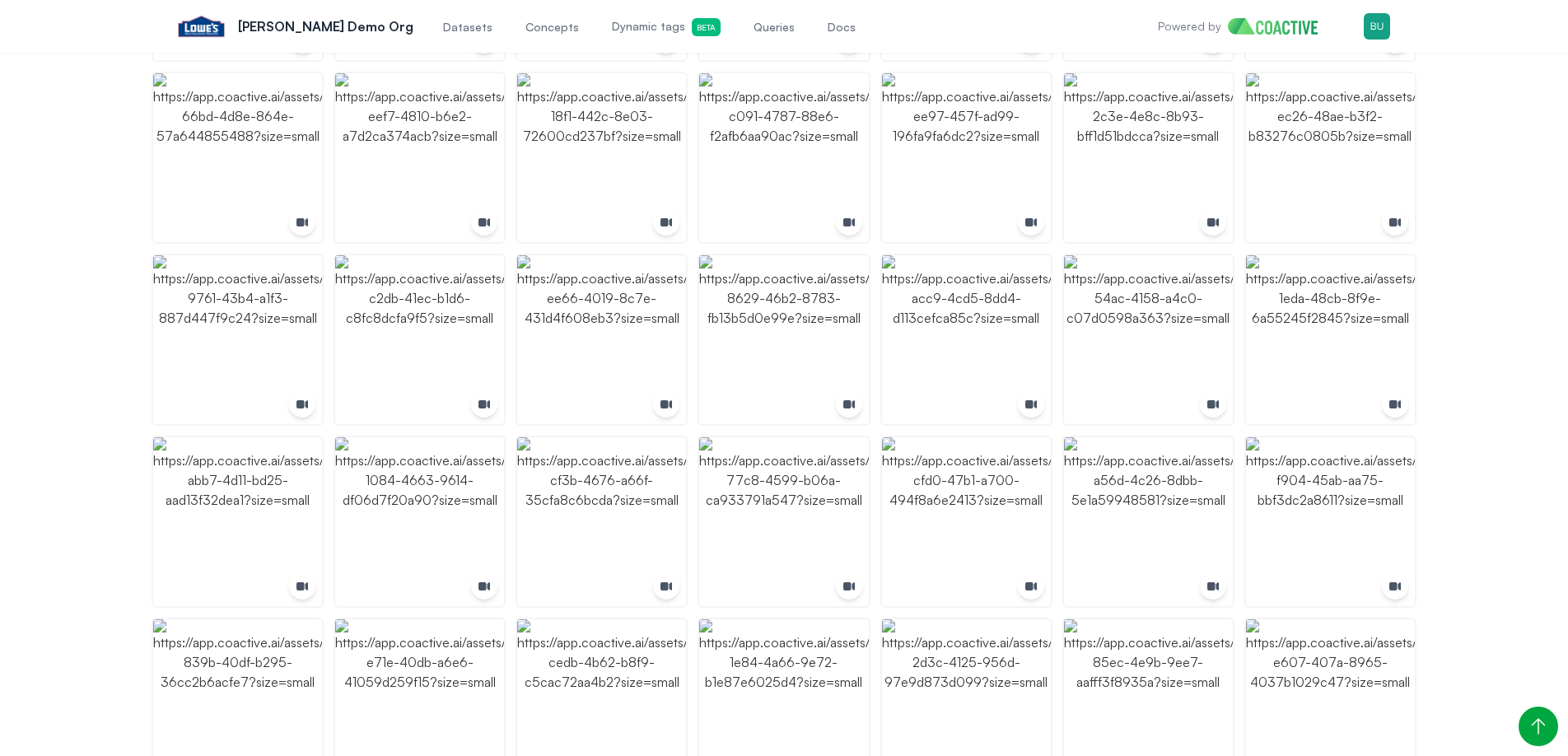
scroll to position [0, 0]
